Goal: Task Accomplishment & Management: Complete application form

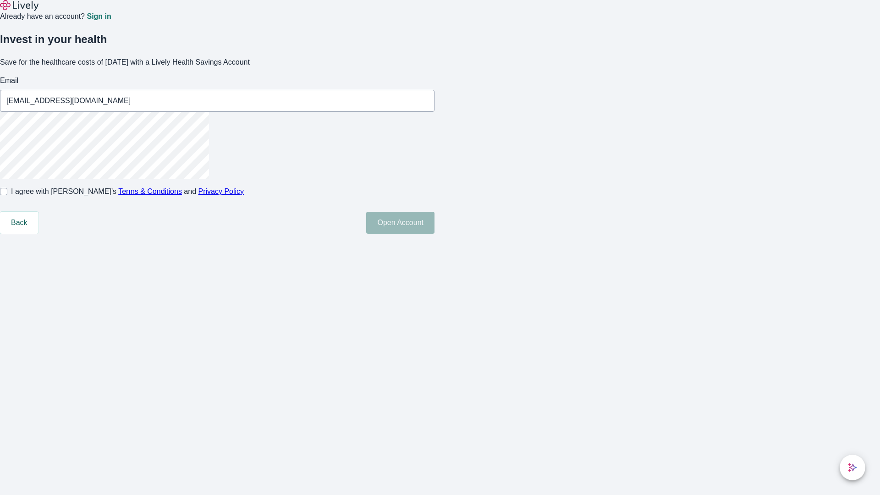
click at [7, 195] on input "I agree with Lively’s Terms & Conditions and Privacy Policy" at bounding box center [3, 191] width 7 height 7
checkbox input "true"
click at [435, 234] on button "Open Account" at bounding box center [400, 223] width 68 height 22
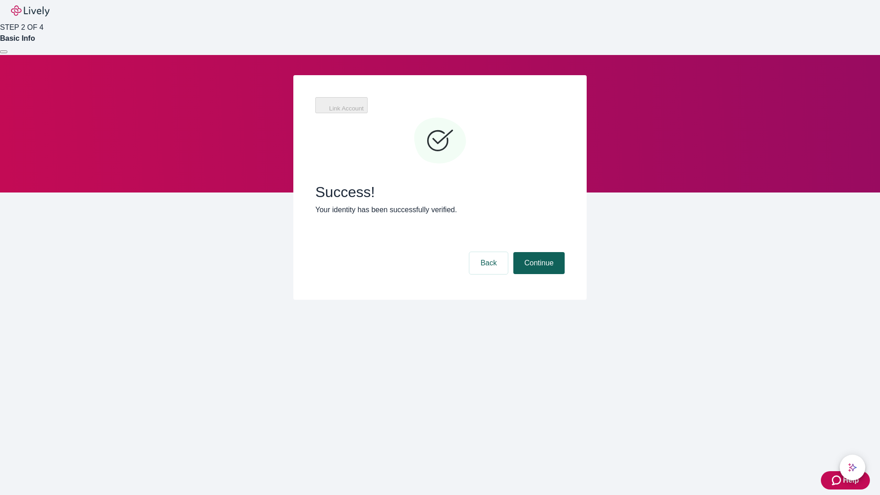
click at [538, 252] on button "Continue" at bounding box center [538, 263] width 51 height 22
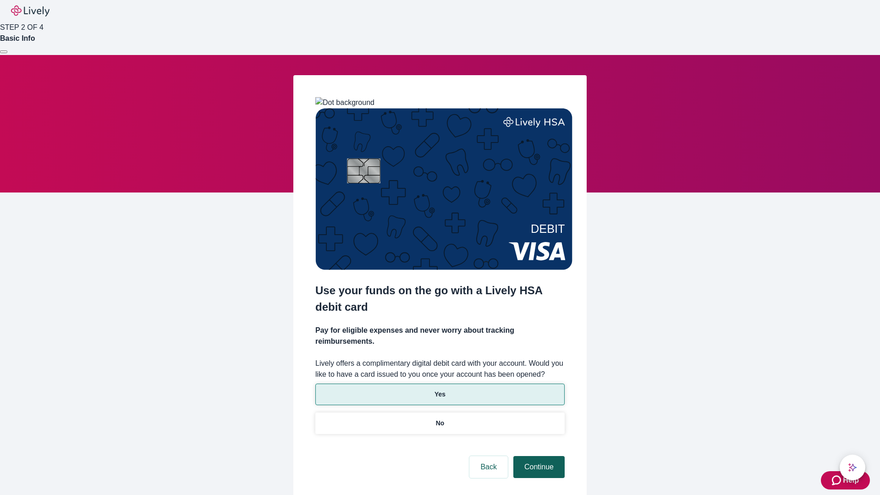
click at [440, 390] on p "Yes" at bounding box center [440, 395] width 11 height 10
click at [538, 456] on button "Continue" at bounding box center [538, 467] width 51 height 22
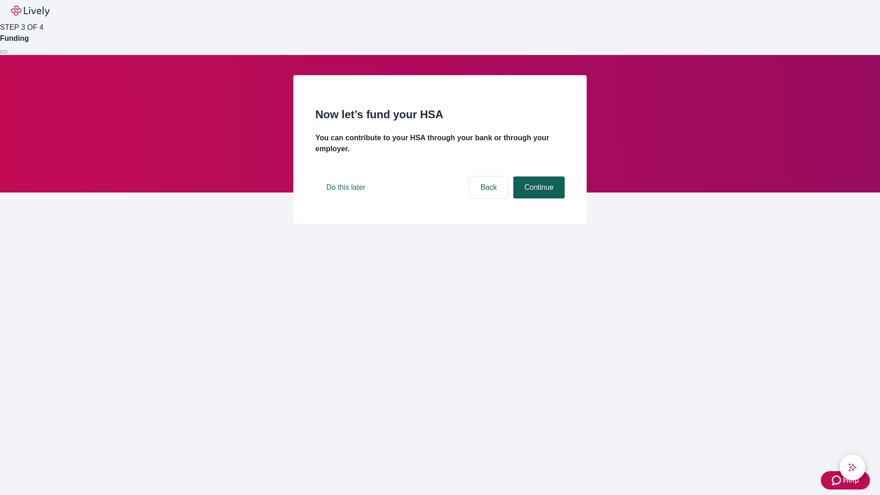
click at [538, 198] on button "Continue" at bounding box center [538, 187] width 51 height 22
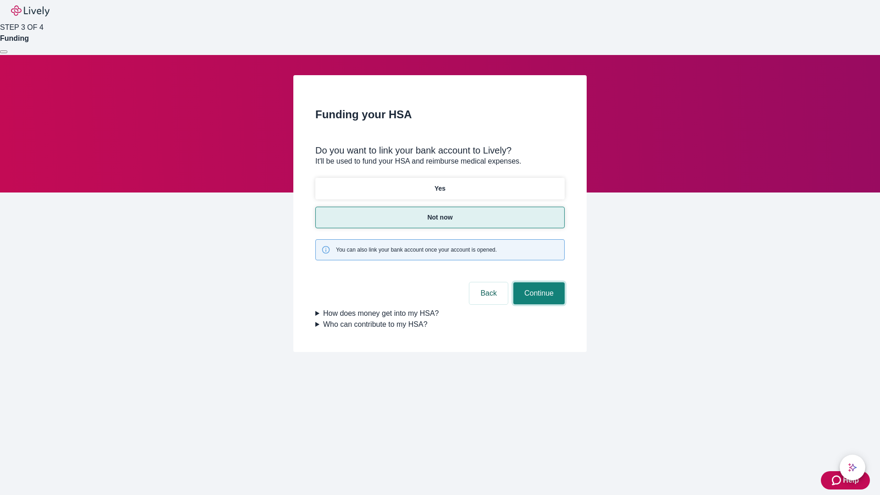
click at [538, 282] on button "Continue" at bounding box center [538, 293] width 51 height 22
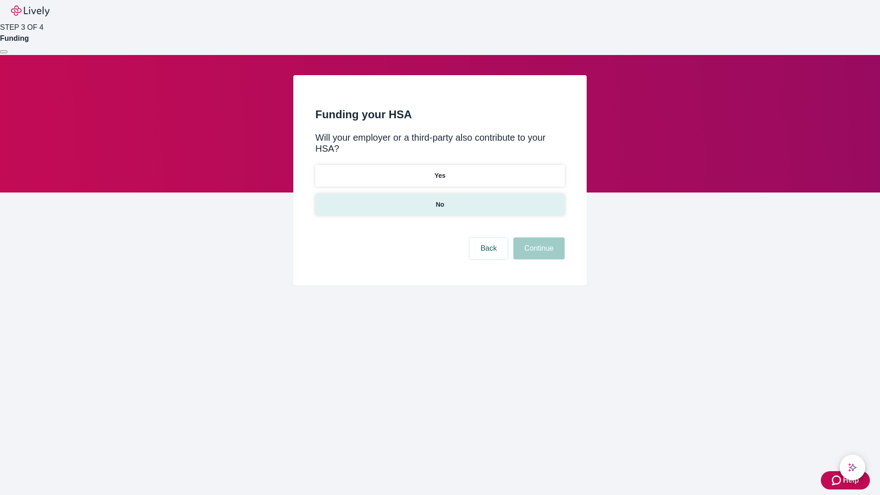
click at [440, 200] on p "No" at bounding box center [440, 205] width 9 height 10
click at [538, 237] on button "Continue" at bounding box center [538, 248] width 51 height 22
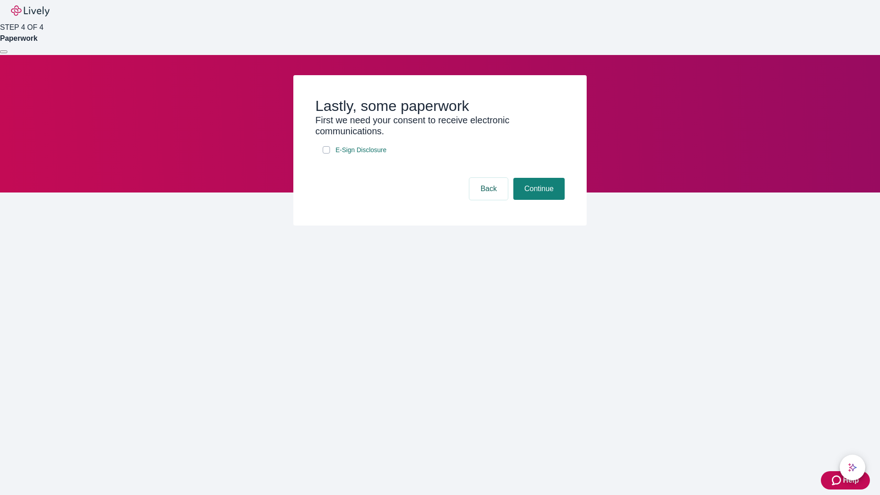
click at [326, 154] on input "E-Sign Disclosure" at bounding box center [326, 149] width 7 height 7
checkbox input "true"
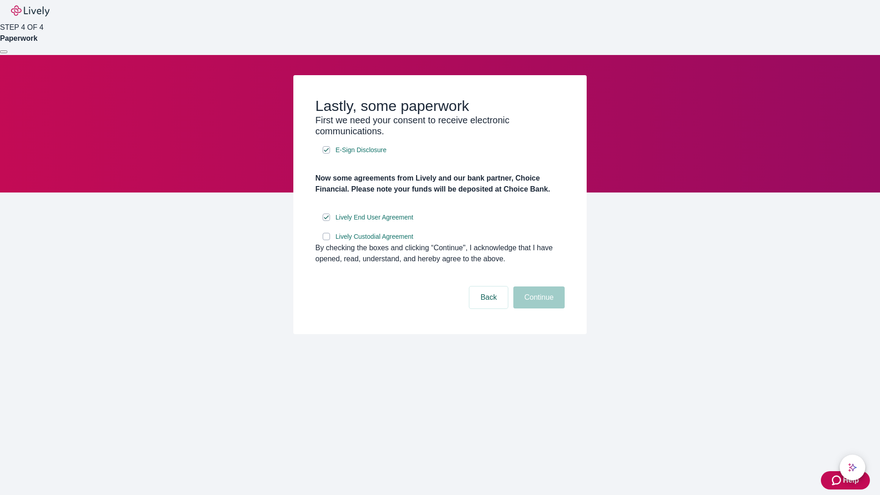
click at [326, 240] on input "Lively Custodial Agreement" at bounding box center [326, 236] width 7 height 7
checkbox input "true"
click at [538, 308] on button "Continue" at bounding box center [538, 297] width 51 height 22
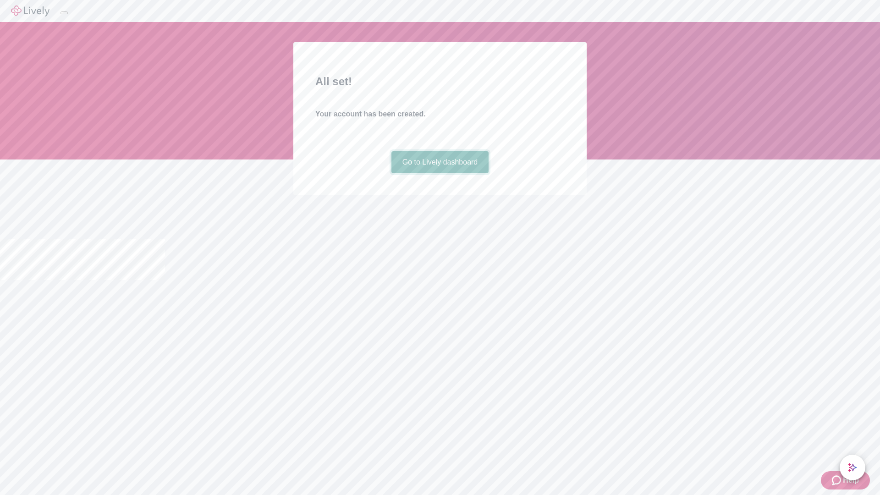
click at [440, 173] on link "Go to Lively dashboard" at bounding box center [440, 162] width 98 height 22
